Goal: Task Accomplishment & Management: Use online tool/utility

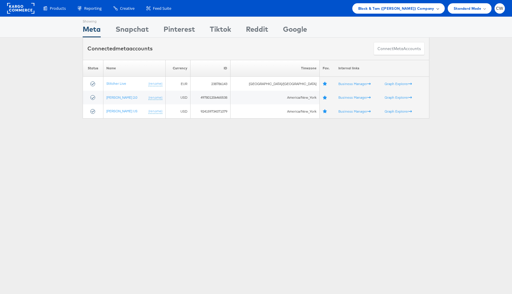
click at [404, 10] on span "Block & Tam ([PERSON_NAME]) Company" at bounding box center [396, 8] width 76 height 6
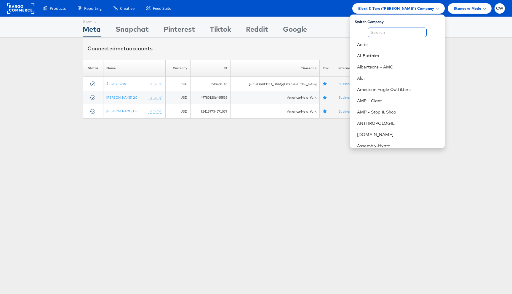
click at [397, 30] on input "text" at bounding box center [396, 32] width 59 height 9
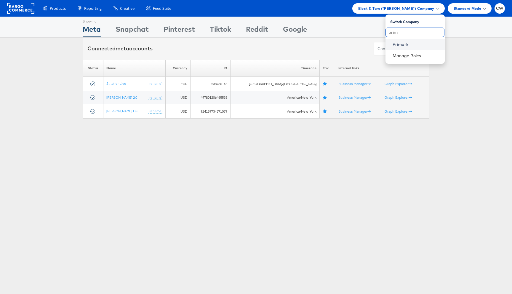
type input "prim"
click at [399, 45] on link "Primark" at bounding box center [415, 44] width 47 height 6
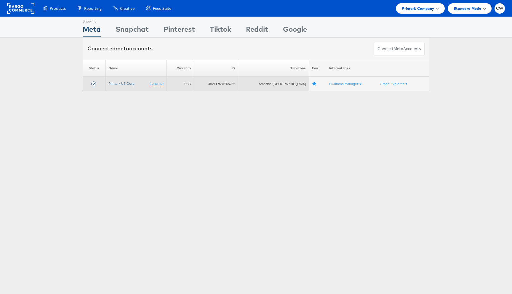
click at [121, 85] on link "Primark US Corp" at bounding box center [121, 83] width 26 height 4
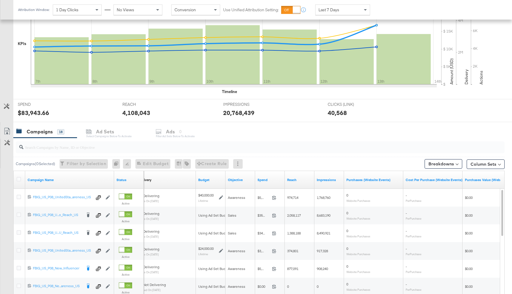
scroll to position [156, 0]
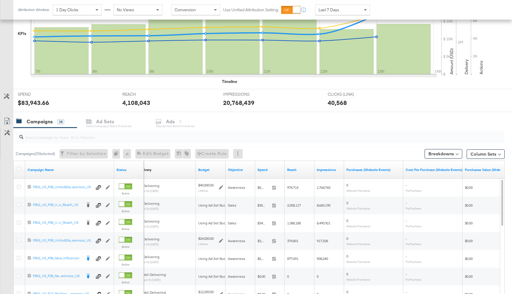
click at [138, 136] on input "search" at bounding box center [241, 135] width 436 height 12
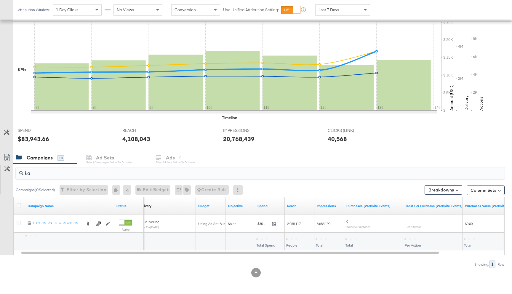
scroll to position [120, 0]
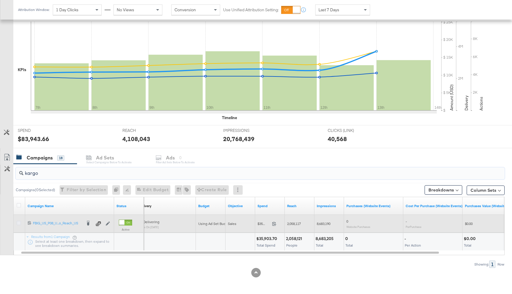
type input "kargo"
click at [17, 222] on icon at bounding box center [19, 223] width 4 height 4
click at [0, 0] on input "checkbox" at bounding box center [0, 0] width 0 height 0
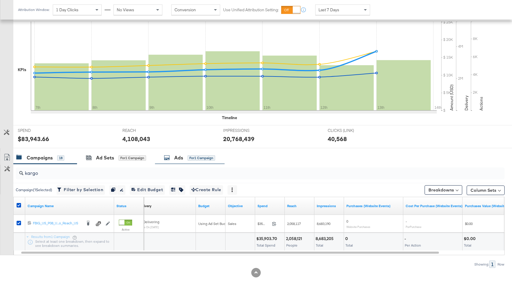
click at [194, 155] on span "for 1 Campaign" at bounding box center [201, 157] width 28 height 5
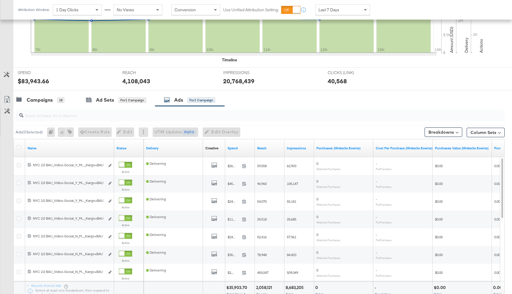
scroll to position [177, 0]
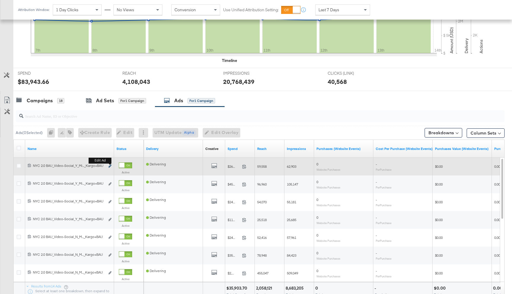
click at [111, 166] on icon "link" at bounding box center [109, 165] width 3 height 3
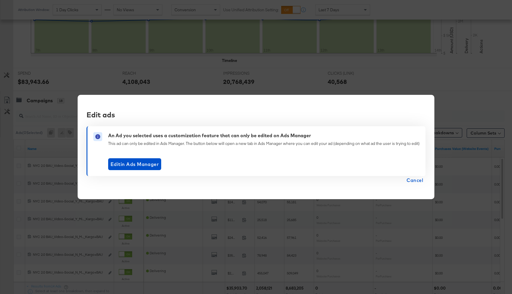
click at [407, 179] on button "Cancel" at bounding box center [414, 180] width 21 height 8
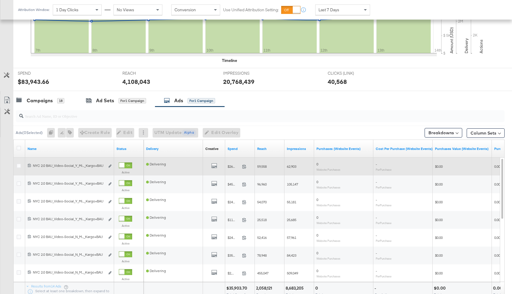
click at [16, 164] on div at bounding box center [19, 166] width 11 height 11
click at [18, 166] on icon at bounding box center [19, 165] width 4 height 4
click at [0, 0] on input "checkbox" at bounding box center [0, 0] width 0 height 0
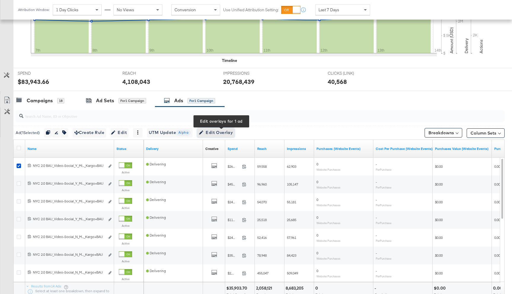
click at [221, 130] on span "Edit Overlay Edit overlays for 1 ad" at bounding box center [216, 132] width 34 height 7
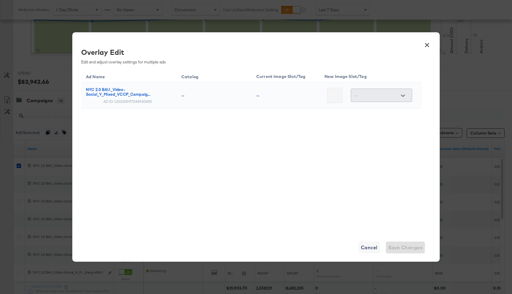
click at [427, 45] on button "×" at bounding box center [426, 43] width 11 height 11
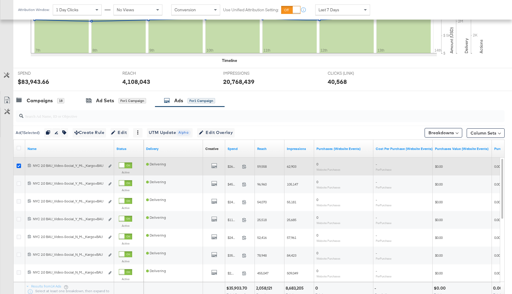
click at [19, 166] on icon at bounding box center [19, 165] width 4 height 4
click at [0, 0] on input "checkbox" at bounding box center [0, 0] width 0 height 0
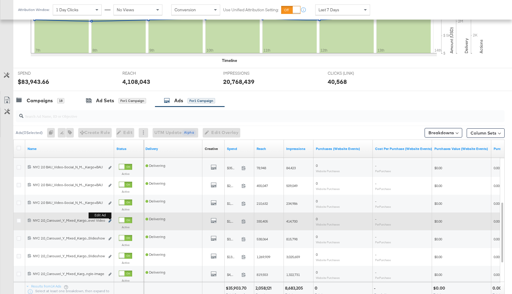
click at [110, 221] on icon "link" at bounding box center [109, 220] width 3 height 3
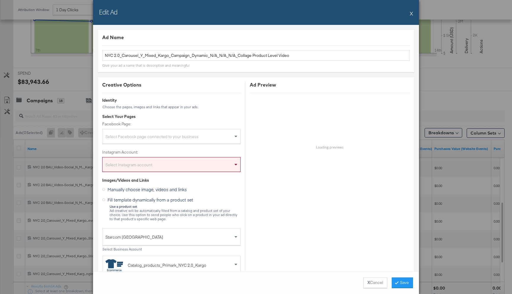
scroll to position [171, 0]
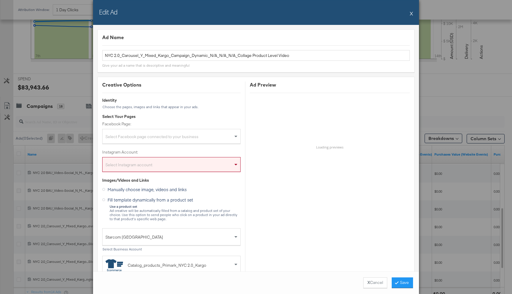
click at [412, 13] on button "X" at bounding box center [410, 13] width 3 height 12
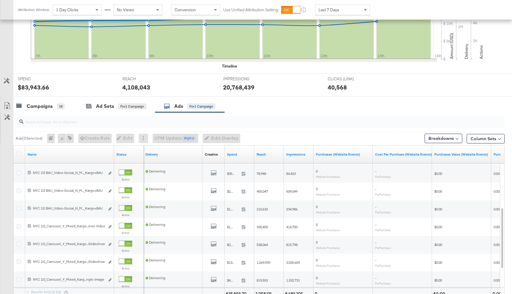
scroll to position [0, 0]
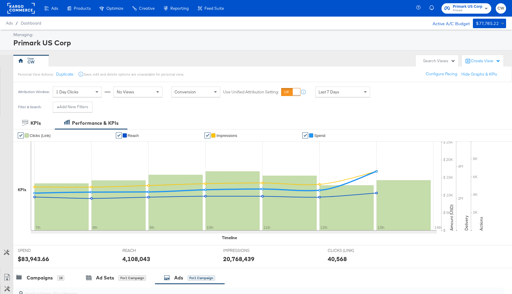
click at [25, 6] on rect at bounding box center [20, 8] width 27 height 11
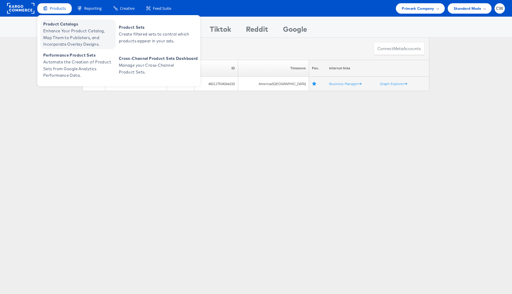
click at [82, 35] on span "Enhance Your Product Catalog, Map Them to Publishers, and Incorporate Overlay D…" at bounding box center [78, 38] width 71 height 20
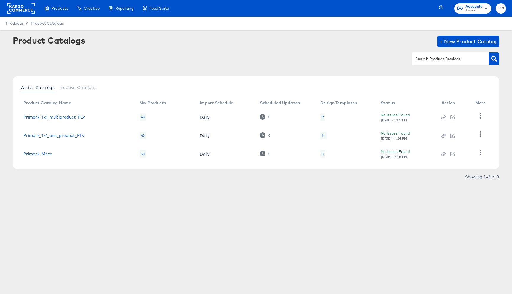
click at [52, 152] on div "Primark_Meta" at bounding box center [75, 153] width 104 height 5
click at [47, 152] on link "Primark_Meta" at bounding box center [37, 153] width 29 height 5
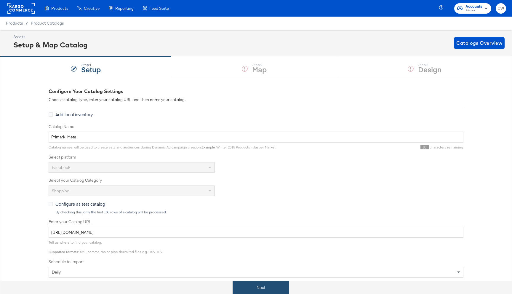
click at [268, 285] on button "Next" at bounding box center [260, 287] width 57 height 13
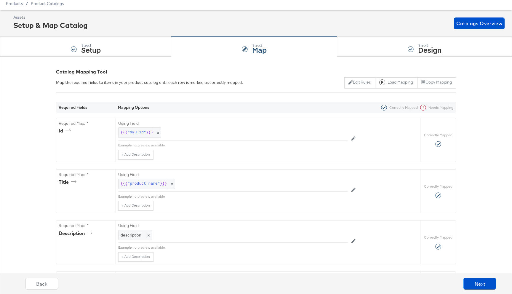
scroll to position [18, 0]
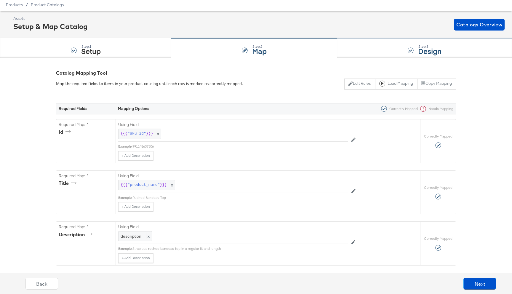
click at [388, 45] on div "Step: 3 Design" at bounding box center [424, 48] width 175 height 20
